Goal: Information Seeking & Learning: Learn about a topic

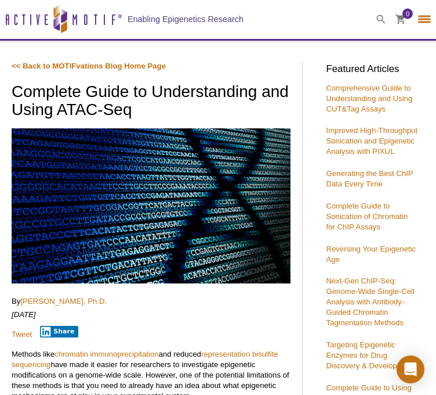
select select "[GEOGRAPHIC_DATA], The"
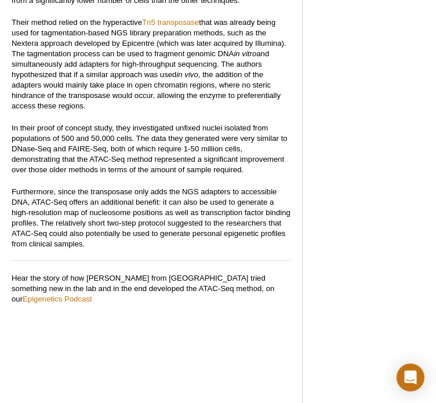
scroll to position [1035, 0]
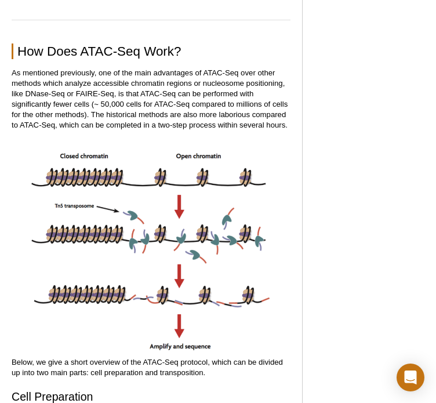
scroll to position [1439, 0]
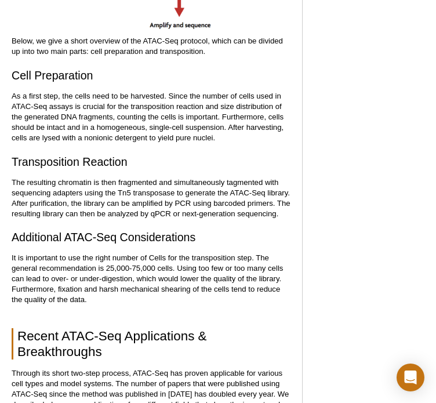
scroll to position [1748, 0]
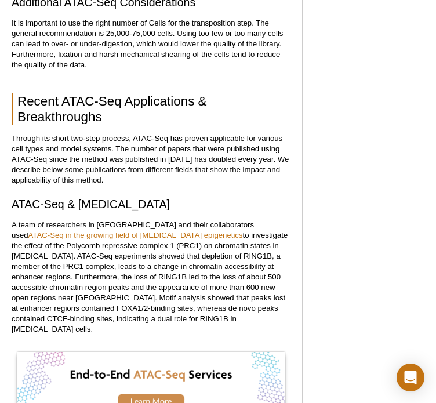
scroll to position [1983, 0]
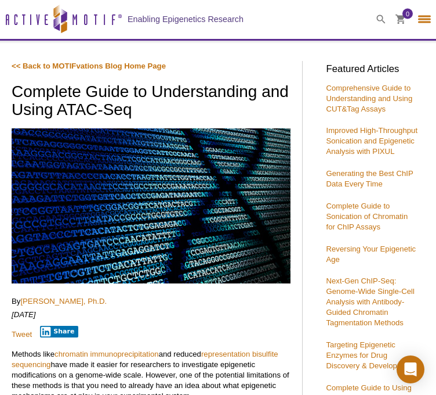
select select "[GEOGRAPHIC_DATA], The"
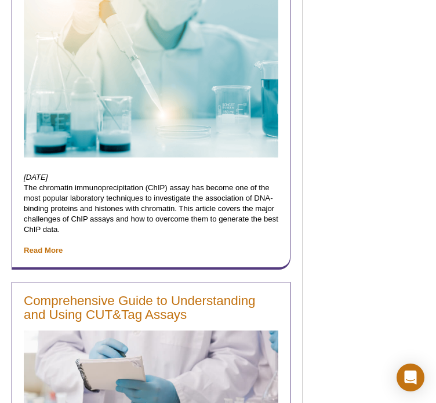
scroll to position [4801, 0]
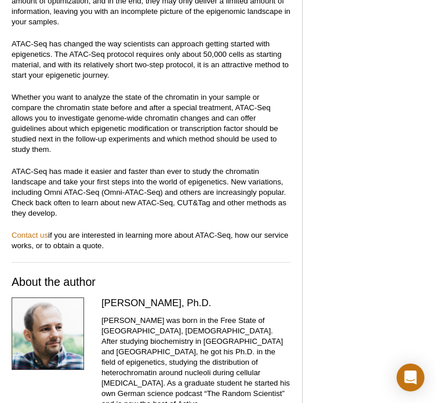
scroll to position [4568, 0]
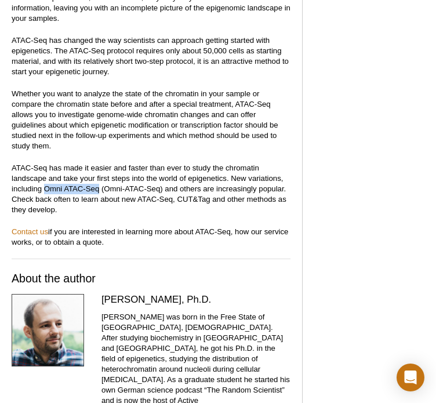
drag, startPoint x: 46, startPoint y: 167, endPoint x: 100, endPoint y: 167, distance: 54.0
click at [100, 167] on p "ATAC-Seq has made it easier and faster than ever to study the chromatin landsca…" at bounding box center [151, 189] width 279 height 52
copy p "Omni ATAC-Seq"
